Goal: Transaction & Acquisition: Purchase product/service

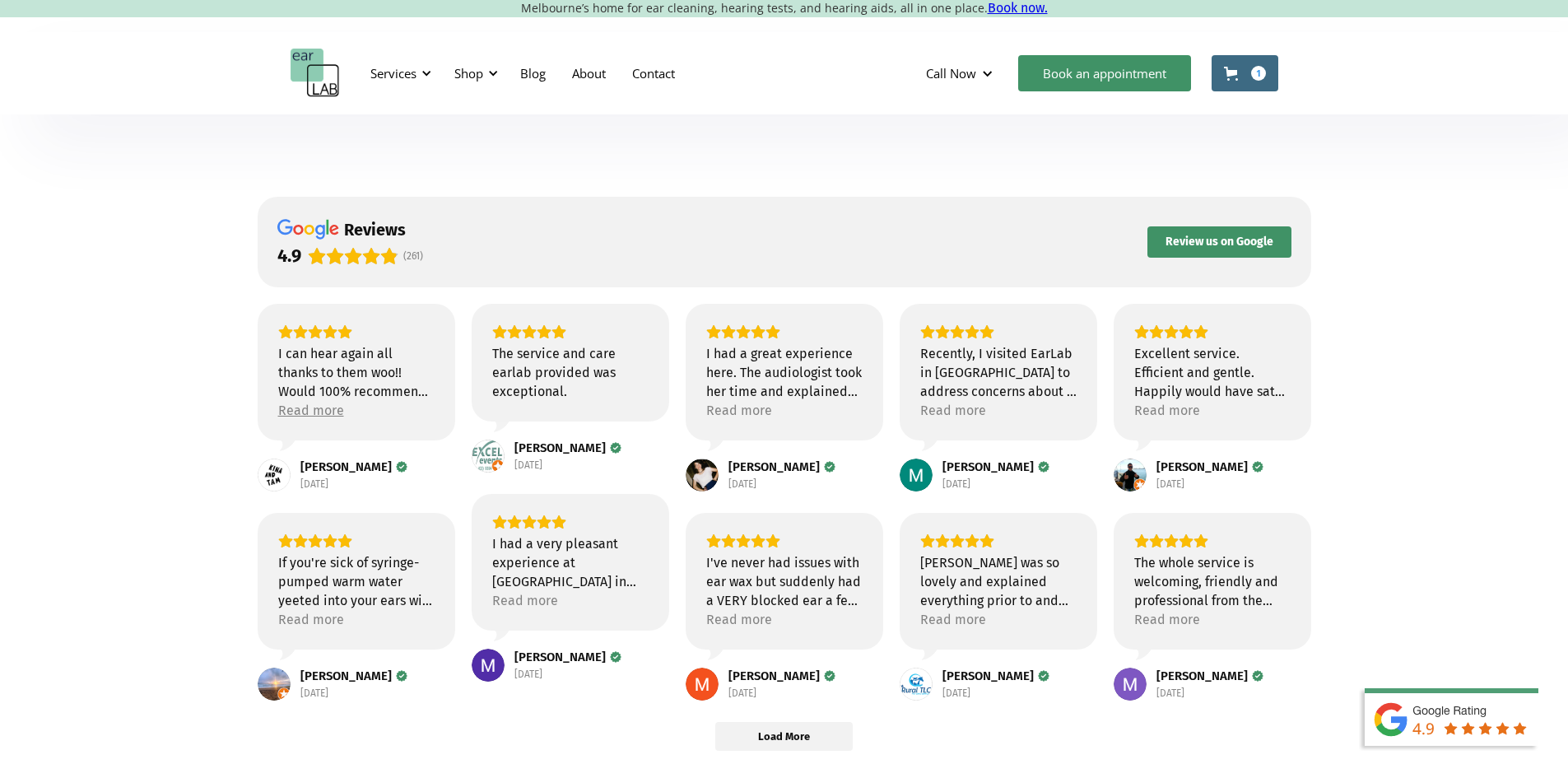
click at [311, 404] on div "Read more" at bounding box center [310, 410] width 66 height 19
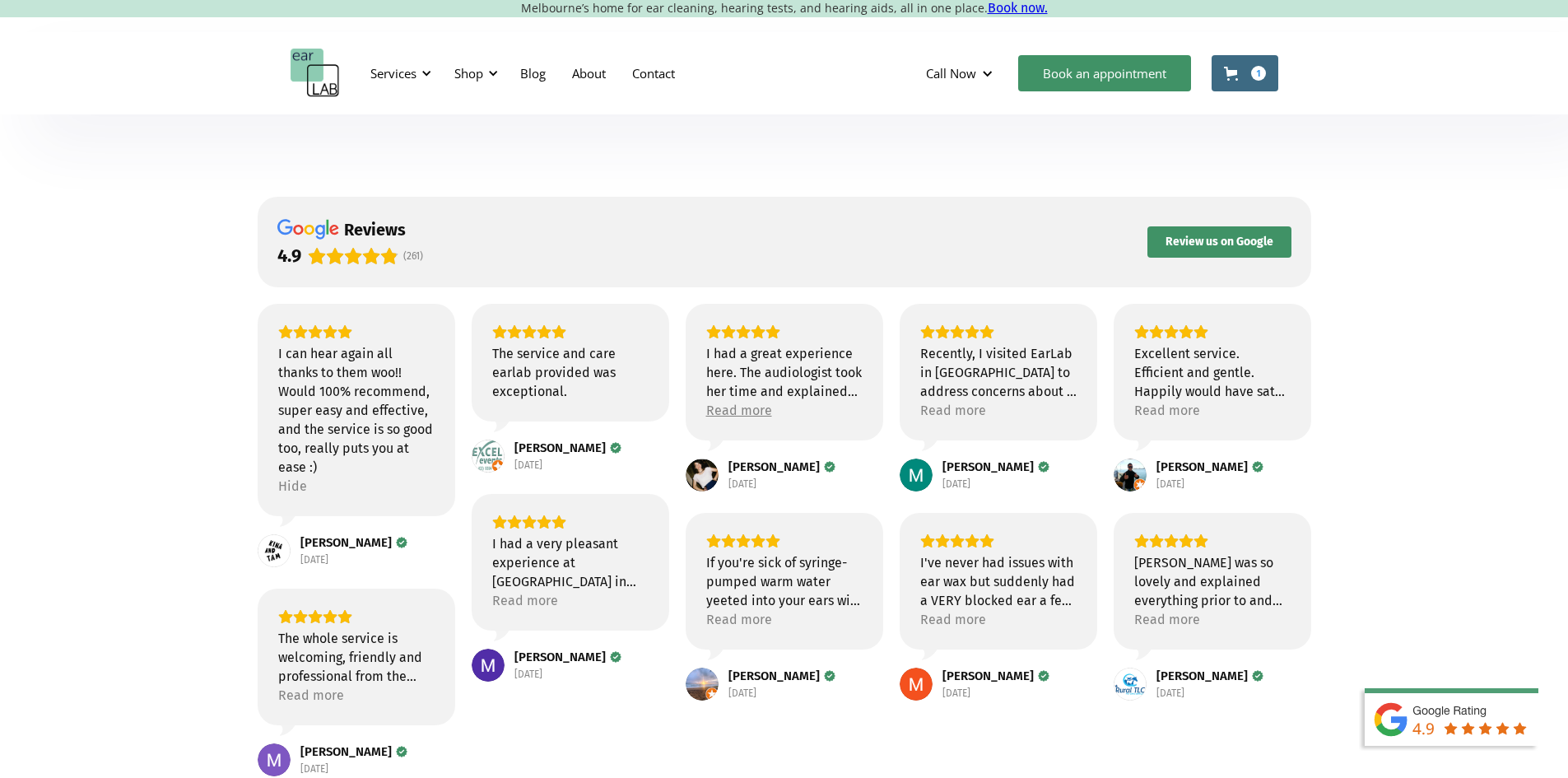
click at [734, 414] on div "Read more" at bounding box center [739, 410] width 66 height 19
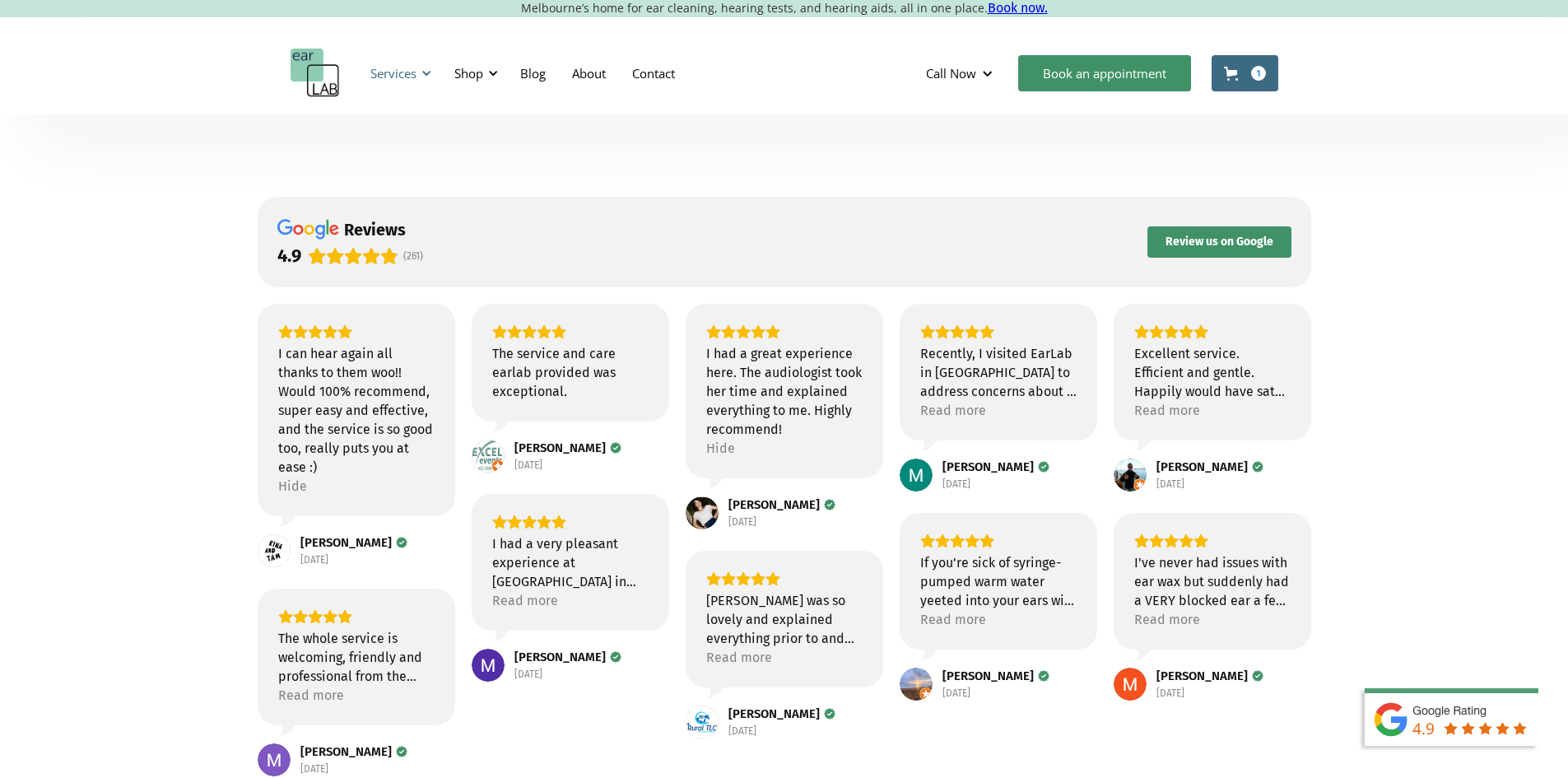
click at [427, 73] on div at bounding box center [427, 73] width 12 height 12
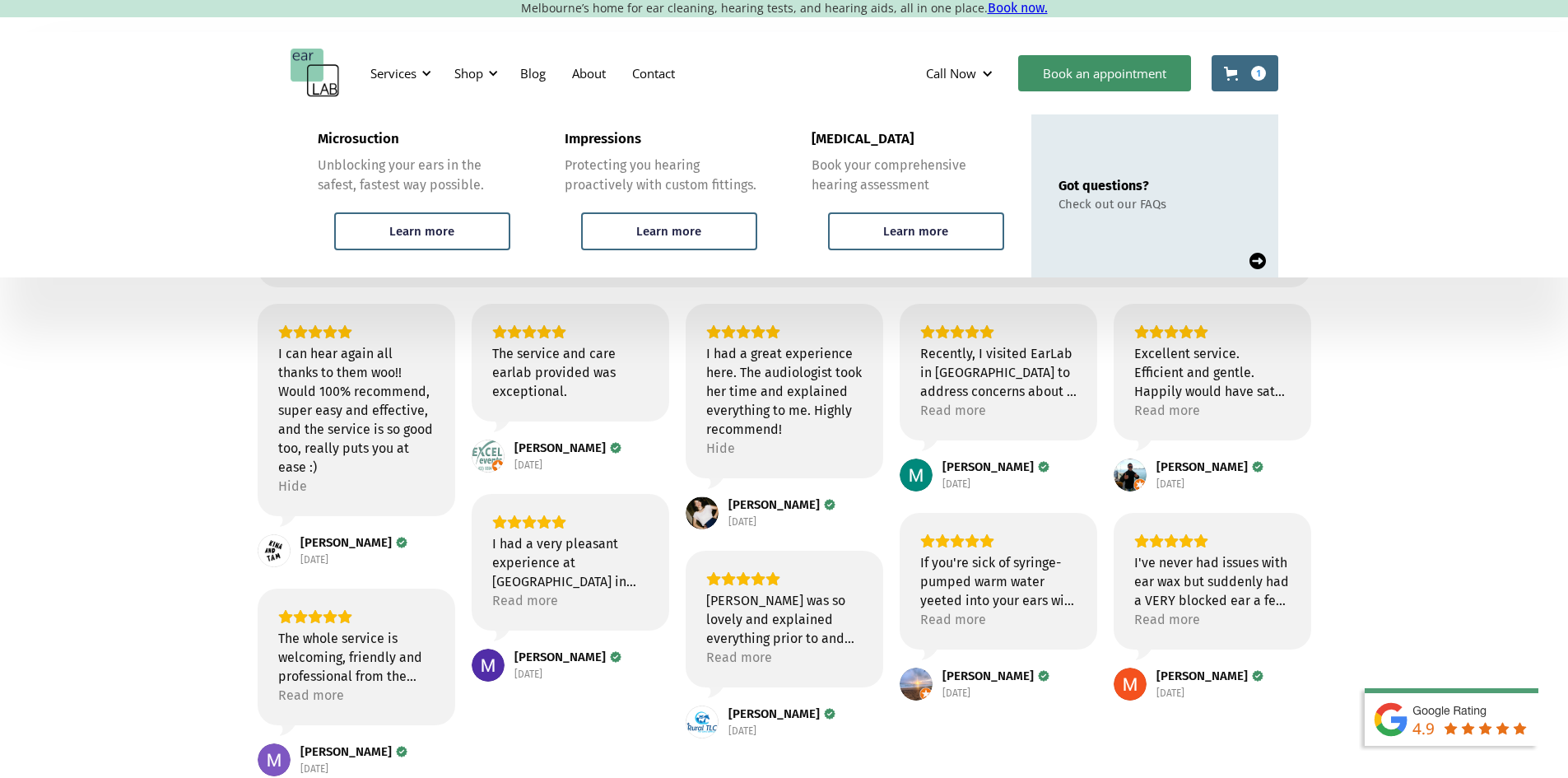
click at [1253, 73] on div "1" at bounding box center [1258, 73] width 15 height 15
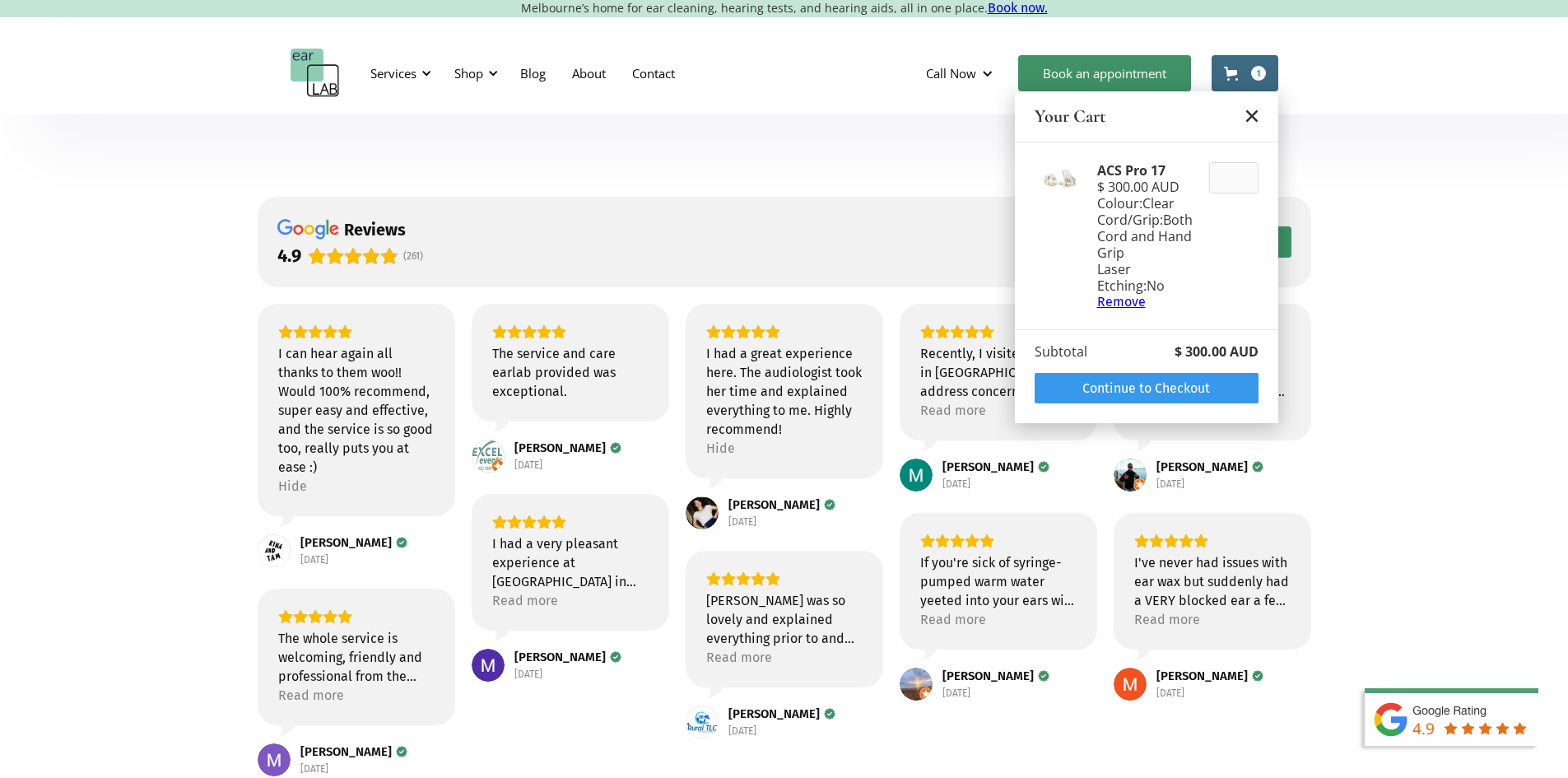
click at [1155, 393] on link "Continue to Checkout" at bounding box center [1147, 388] width 224 height 31
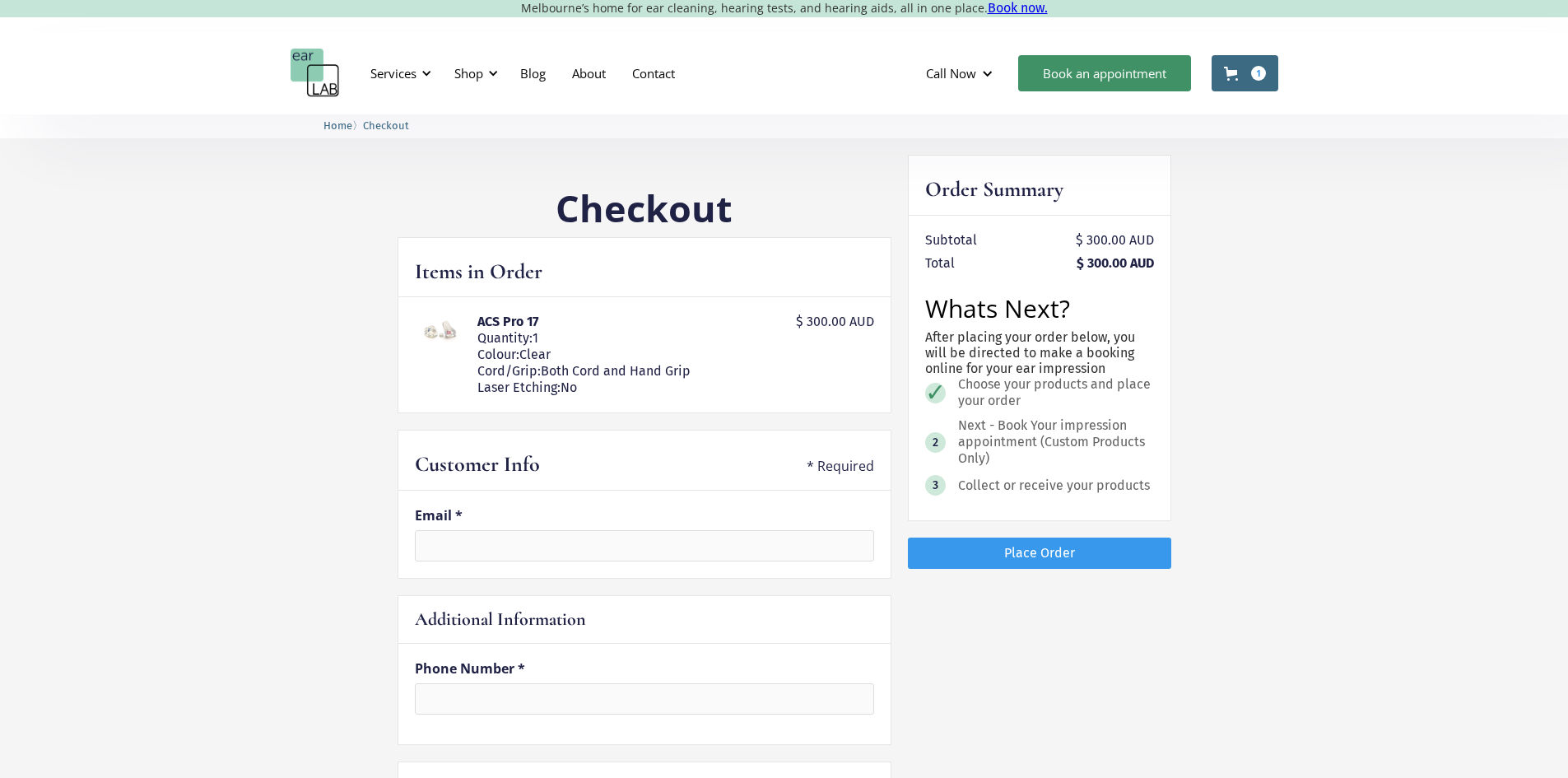
click at [1272, 69] on link "Cart 1" at bounding box center [1245, 73] width 66 height 37
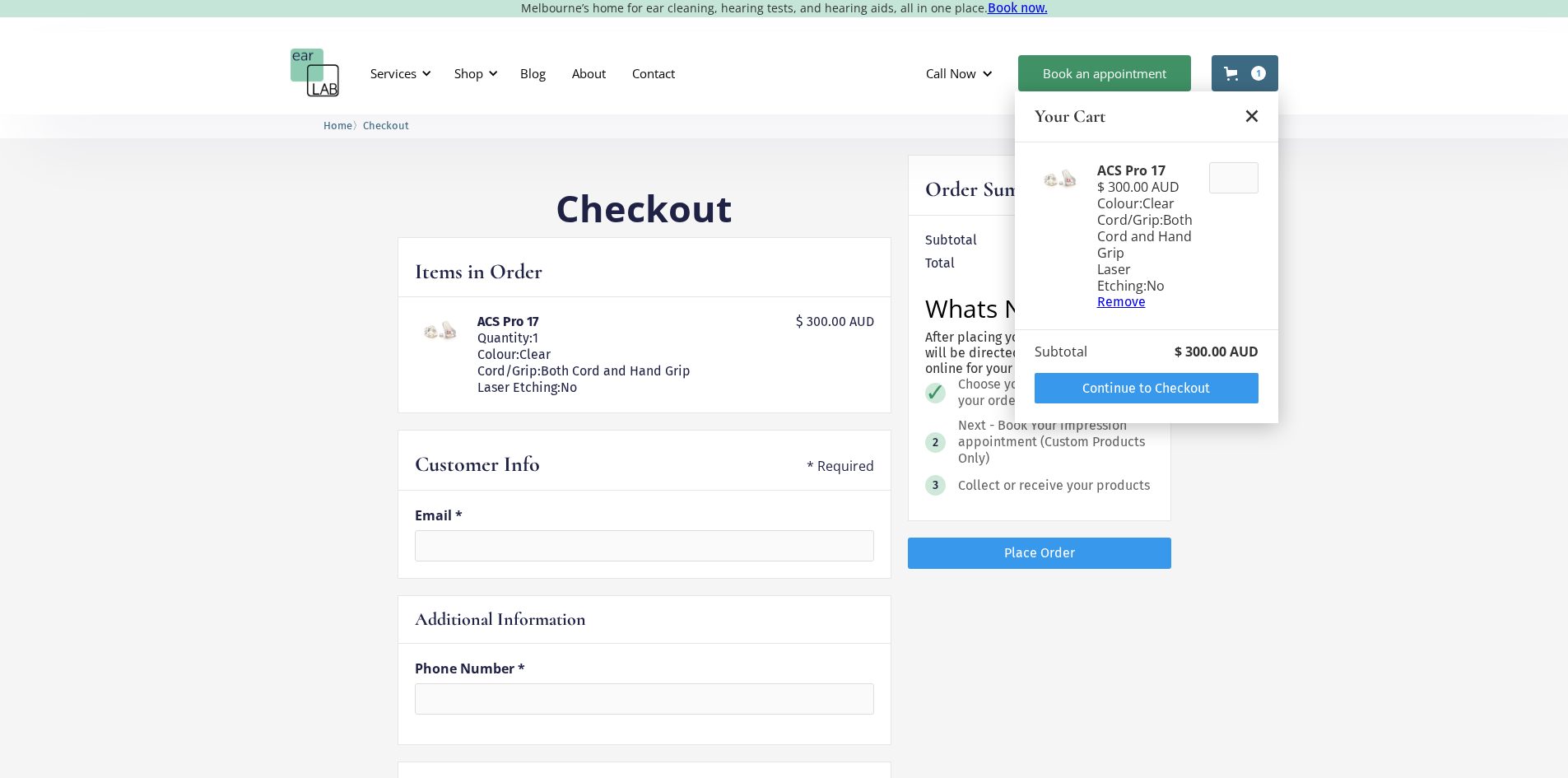
click at [1131, 297] on div "Remove" at bounding box center [1146, 301] width 99 height 16
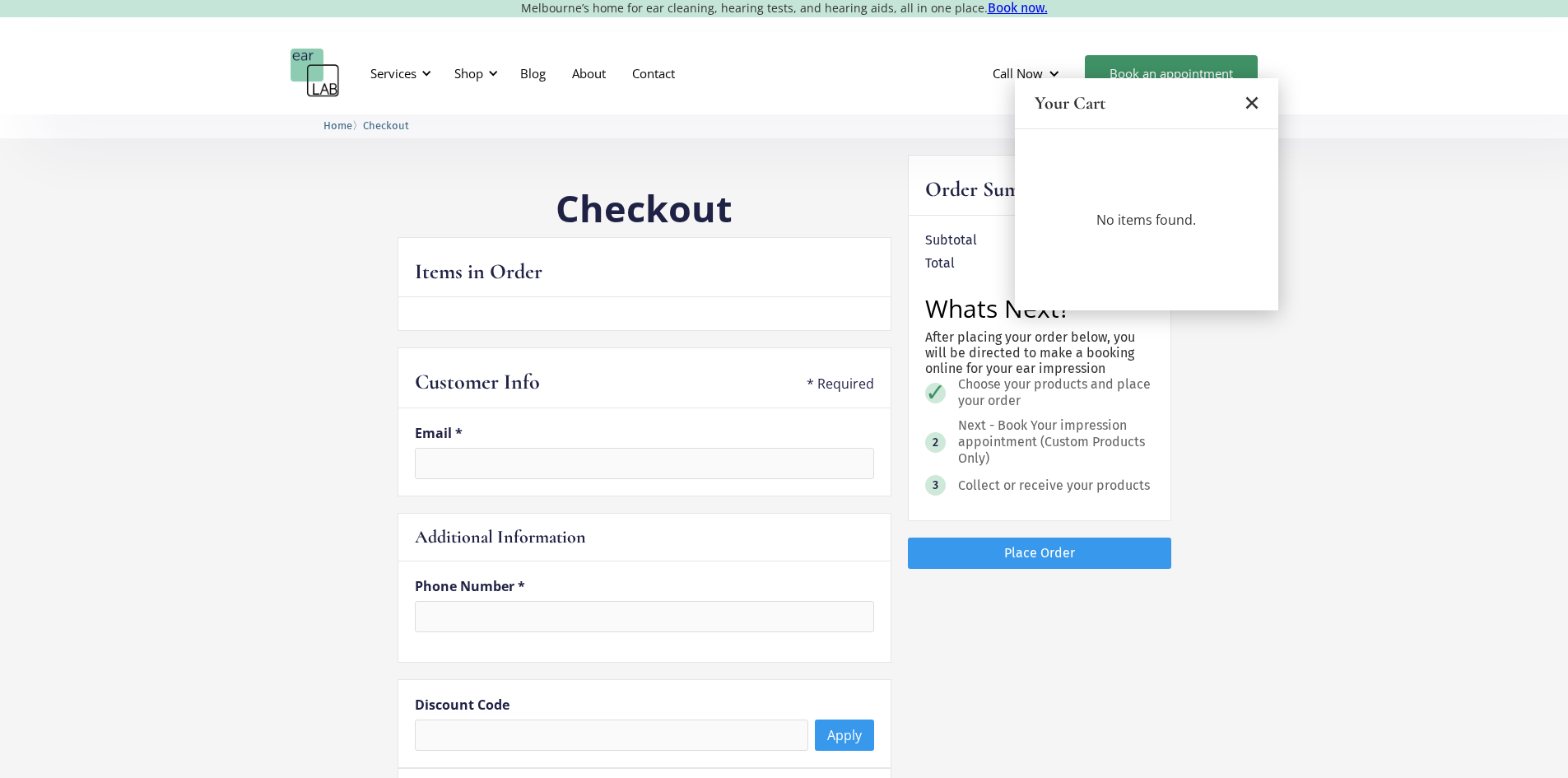
click at [1263, 104] on div "Your Cart" at bounding box center [1146, 103] width 263 height 51
click at [1254, 101] on polygon "Close cart" at bounding box center [1251, 103] width 12 height 12
